Goal: Task Accomplishment & Management: Manage account settings

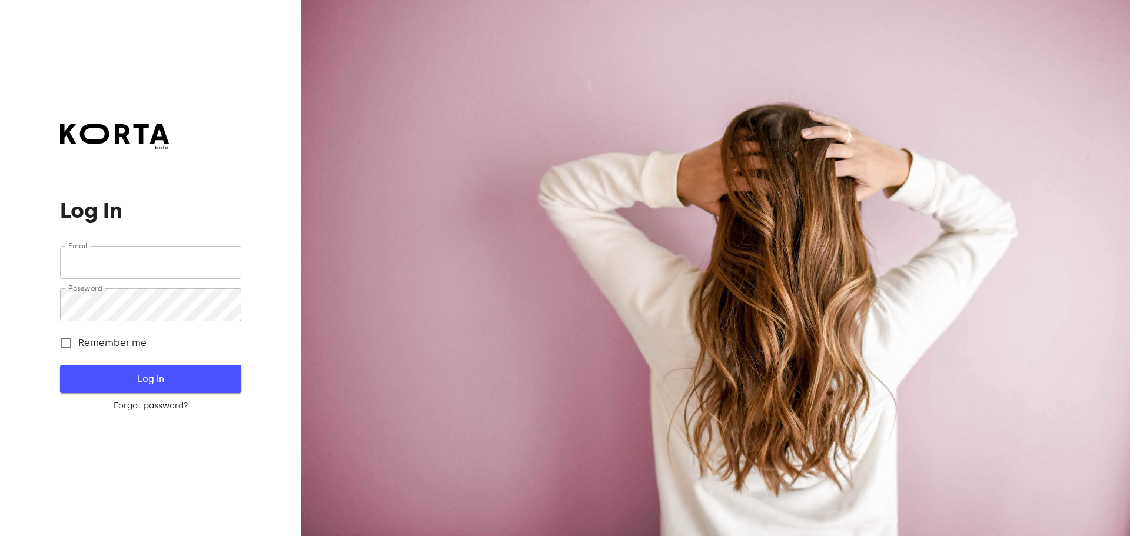
type input "[EMAIL_ADDRESS][DOMAIN_NAME]"
click at [199, 387] on button "Log In" at bounding box center [150, 379] width 181 height 28
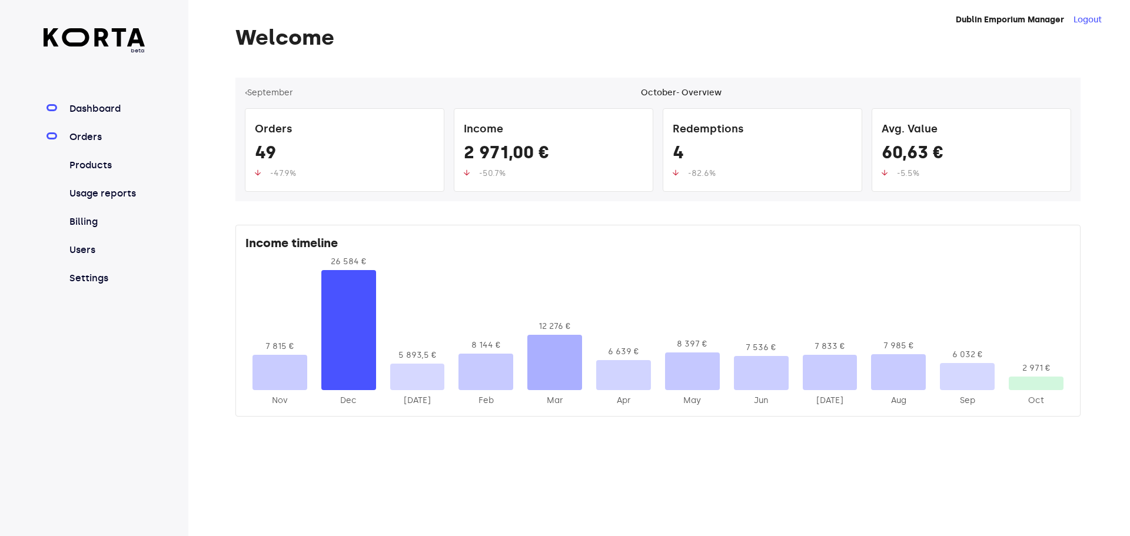
click at [89, 139] on link "Orders" at bounding box center [106, 137] width 78 height 14
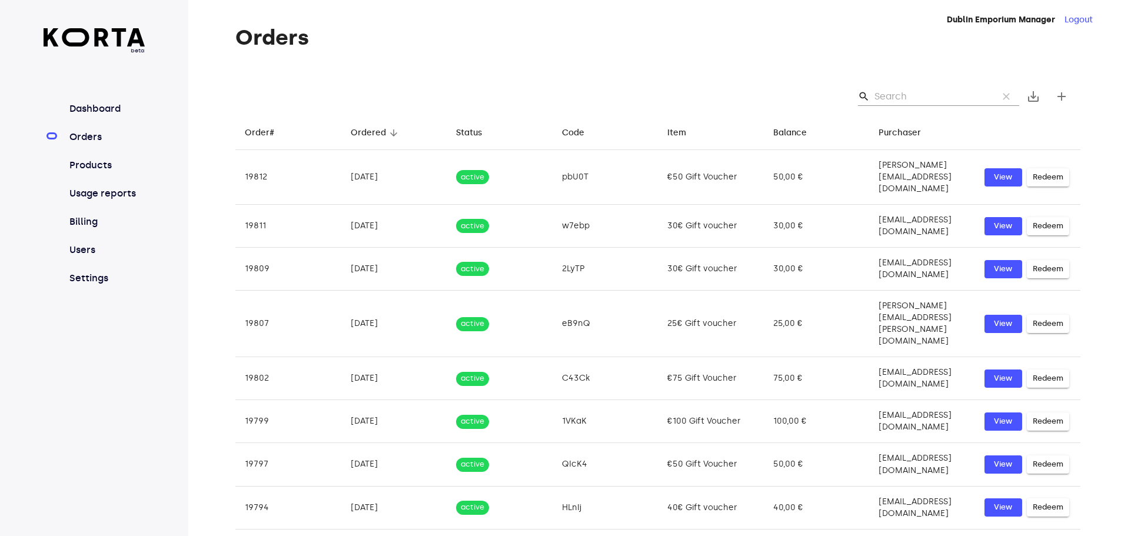
click at [885, 97] on input "Search" at bounding box center [932, 96] width 114 height 19
paste input "[EMAIL_ADDRESS][DOMAIN_NAME]"
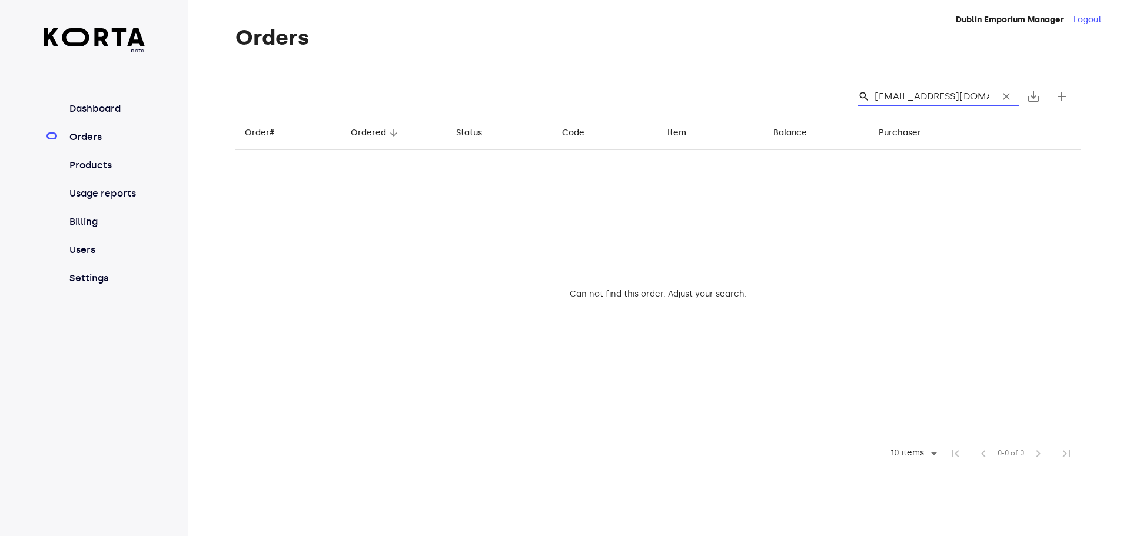
type input "[EMAIL_ADDRESS][DOMAIN_NAME]"
click at [1007, 97] on span "clear" at bounding box center [1007, 97] width 12 height 12
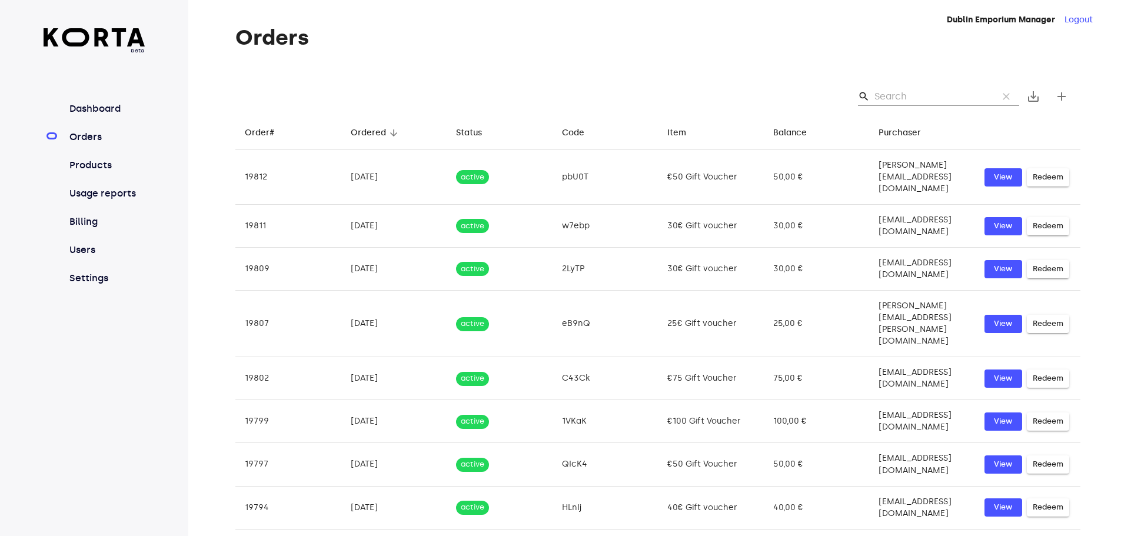
click at [895, 98] on input "Search" at bounding box center [932, 96] width 114 height 19
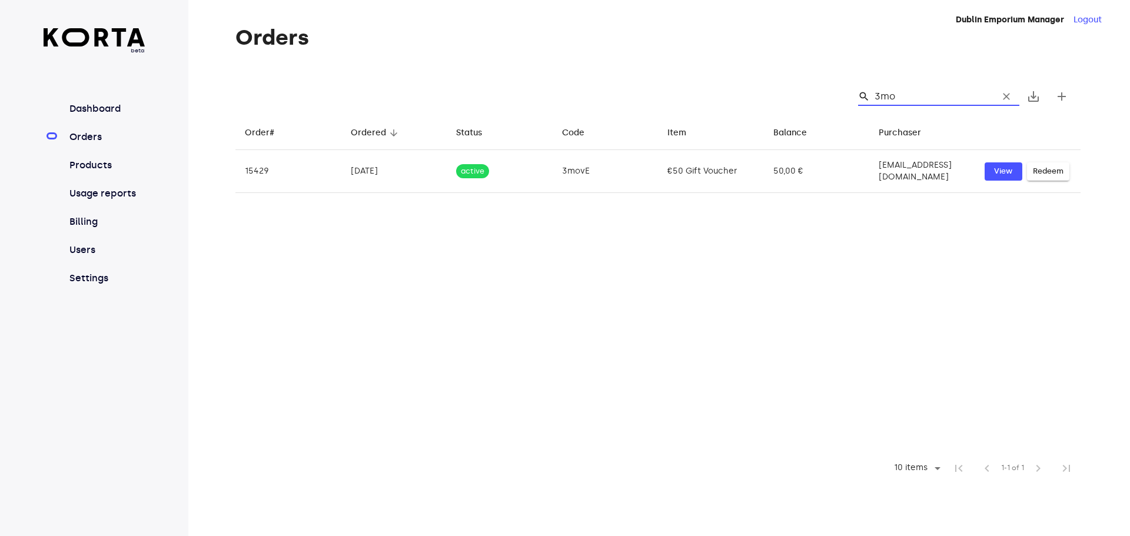
type input "3mo"
click at [1002, 104] on button "clear" at bounding box center [1007, 97] width 26 height 26
